Goal: Understand process/instructions

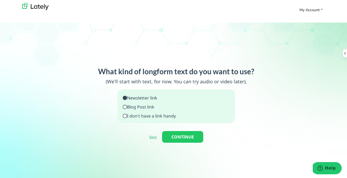
click at [125, 105] on icon at bounding box center [125, 107] width 4 height 4
click at [174, 131] on button "CONTINUE" at bounding box center [182, 137] width 41 height 12
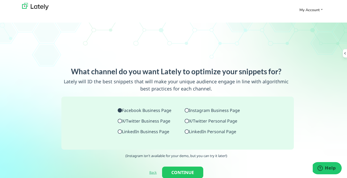
click at [187, 130] on icon at bounding box center [187, 132] width 4 height 4
click at [176, 167] on button "CONTINUE" at bounding box center [182, 173] width 41 height 12
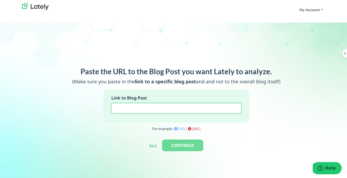
click at [169, 103] on input at bounding box center [176, 108] width 130 height 10
paste input "[URL][DOMAIN_NAME]"
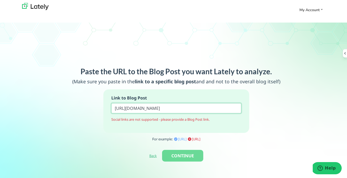
scroll to position [0, 353]
type input "[URL][DOMAIN_NAME]"
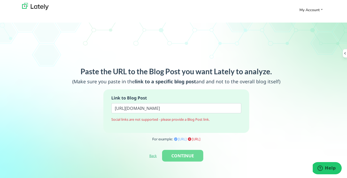
click at [152, 154] on link "Back" at bounding box center [152, 156] width 7 height 5
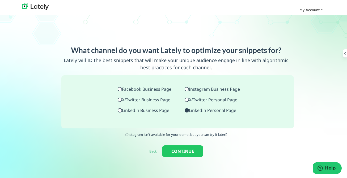
scroll to position [16, 0]
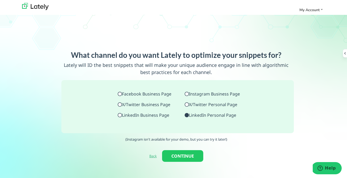
click at [151, 154] on link "Back" at bounding box center [152, 156] width 7 height 5
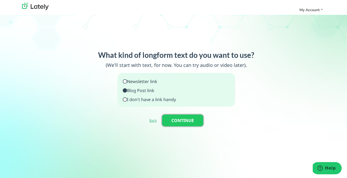
click at [179, 115] on button "CONTINUE" at bounding box center [182, 121] width 41 height 12
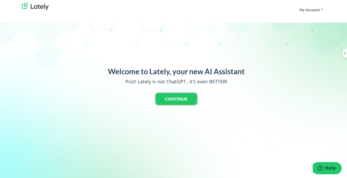
click at [174, 93] on button "CONTINUE" at bounding box center [176, 99] width 41 height 12
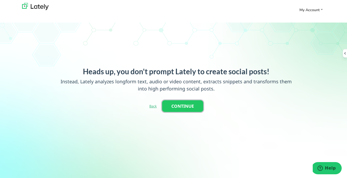
click at [179, 101] on button "CONTINUE" at bounding box center [182, 107] width 41 height 12
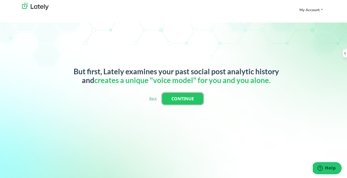
click at [178, 93] on button "CONTINUE" at bounding box center [182, 99] width 41 height 12
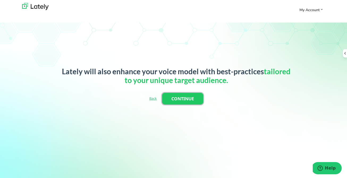
click at [178, 93] on button "CONTINUE" at bounding box center [182, 99] width 41 height 12
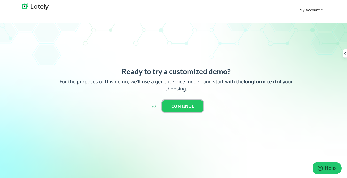
click at [177, 101] on button "CONTINUE" at bounding box center [182, 107] width 41 height 12
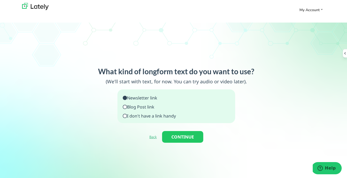
click at [126, 114] on icon at bounding box center [125, 116] width 4 height 4
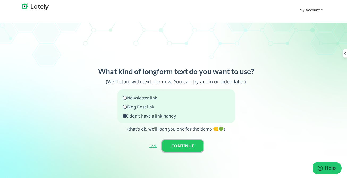
click at [183, 140] on button "CONTINUE" at bounding box center [182, 146] width 41 height 12
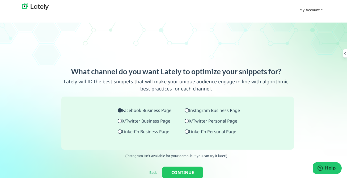
click at [187, 130] on icon at bounding box center [187, 132] width 4 height 4
click at [178, 167] on button "CONTINUE" at bounding box center [182, 173] width 41 height 12
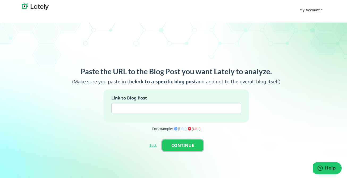
click at [176, 140] on button "CONTINUE" at bounding box center [182, 146] width 41 height 12
